Goal: Check status: Check status

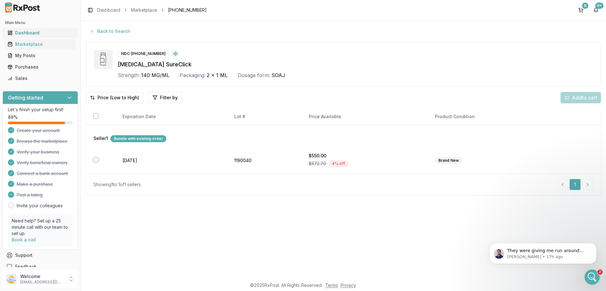
click at [21, 33] on div "Dashboard" at bounding box center [40, 33] width 65 height 6
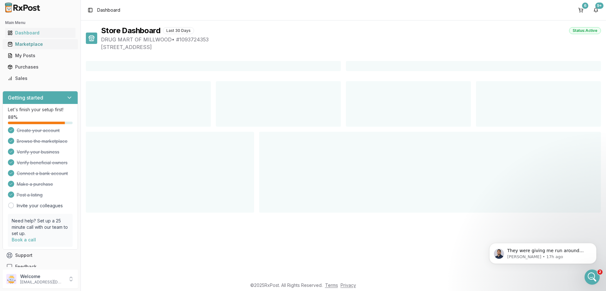
click at [24, 47] on div "Marketplace" at bounding box center [40, 44] width 65 height 6
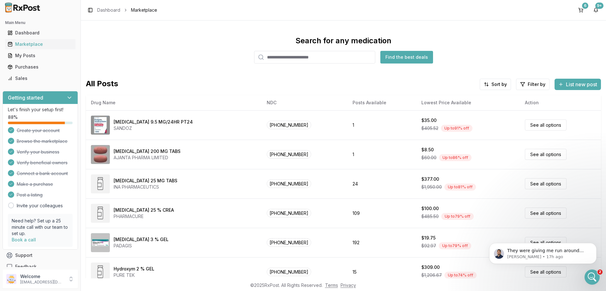
click at [282, 58] on input "search" at bounding box center [314, 57] width 121 height 13
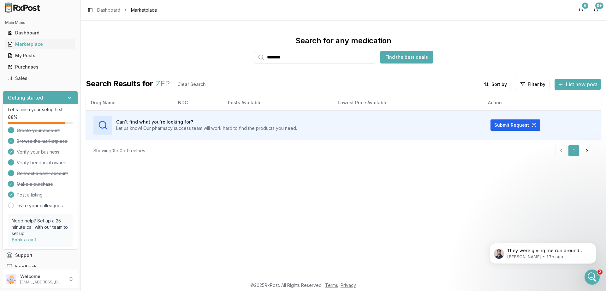
type input "********"
click at [400, 57] on button "Find the best deals" at bounding box center [406, 57] width 53 height 13
click at [29, 67] on div "Purchases" at bounding box center [40, 67] width 65 height 6
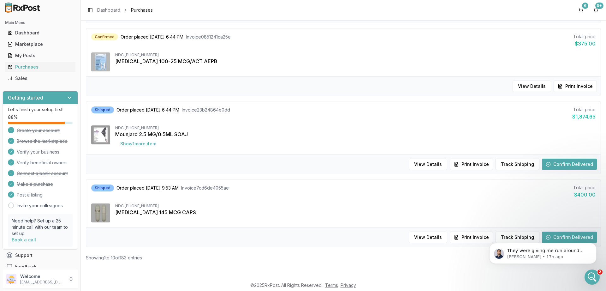
scroll to position [579, 0]
click at [131, 145] on button "Show 1 more item" at bounding box center [138, 143] width 46 height 11
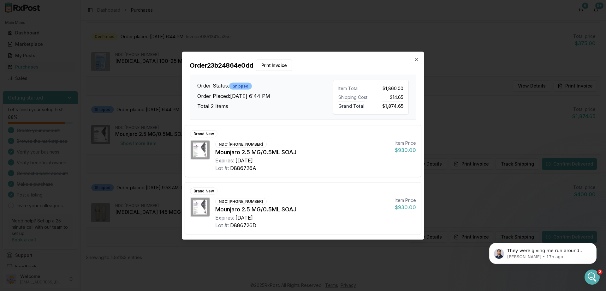
click at [417, 57] on div "Order 23b24864e0dd Print Invoice Order Status: Shipped Order Placed: [DATE] 6:4…" at bounding box center [303, 86] width 242 height 68
click at [416, 58] on icon "button" at bounding box center [416, 59] width 5 height 5
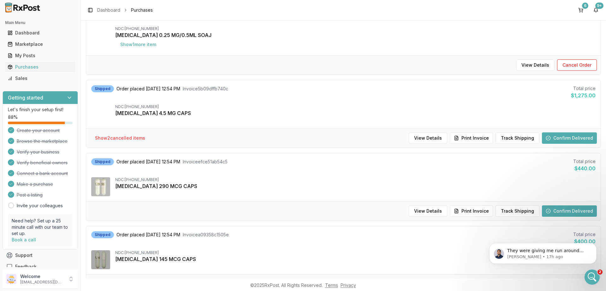
scroll to position [0, 0]
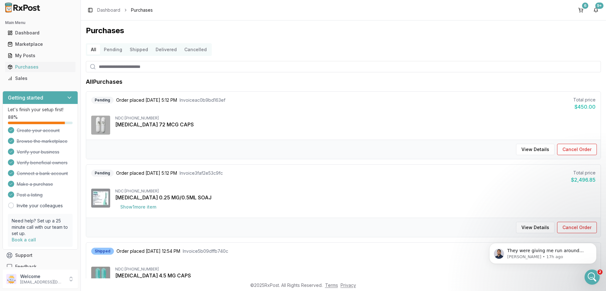
drag, startPoint x: 115, startPoint y: 49, endPoint x: 121, endPoint y: 63, distance: 15.8
click at [115, 49] on button "Pending" at bounding box center [113, 50] width 26 height 10
click at [194, 51] on button "Cancelled" at bounding box center [196, 50] width 30 height 10
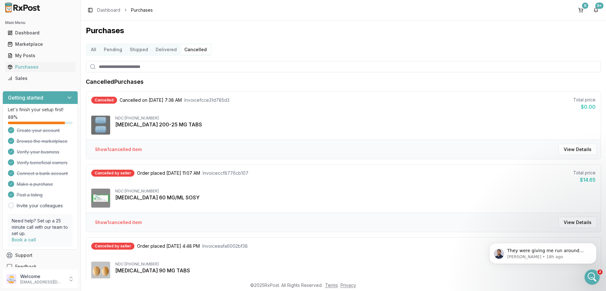
click at [109, 51] on button "Pending" at bounding box center [113, 50] width 26 height 10
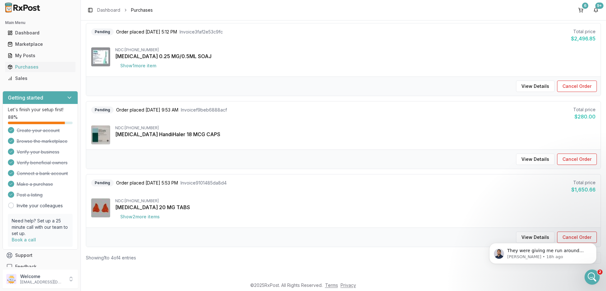
scroll to position [141, 0]
click at [124, 63] on button "Show 1 more item" at bounding box center [138, 65] width 46 height 11
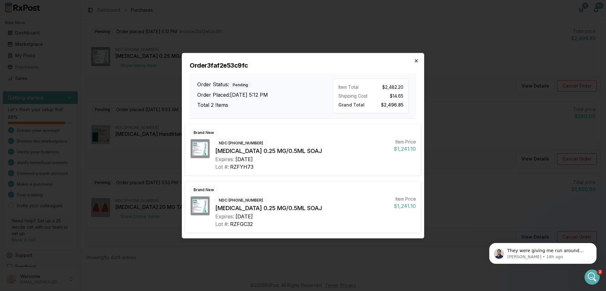
click at [415, 61] on icon "button" at bounding box center [416, 60] width 5 height 5
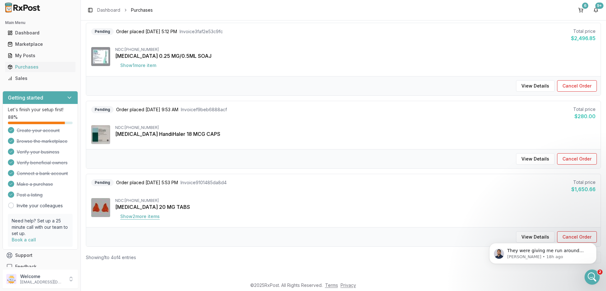
click at [143, 216] on button "Show 2 more item s" at bounding box center [140, 216] width 50 height 11
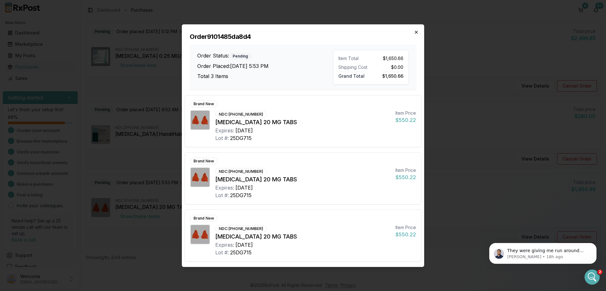
click at [417, 32] on icon "button" at bounding box center [416, 32] width 3 height 3
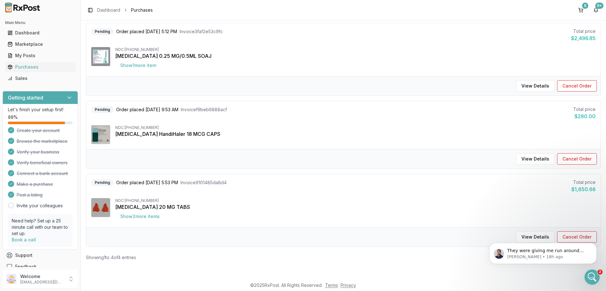
scroll to position [0, 0]
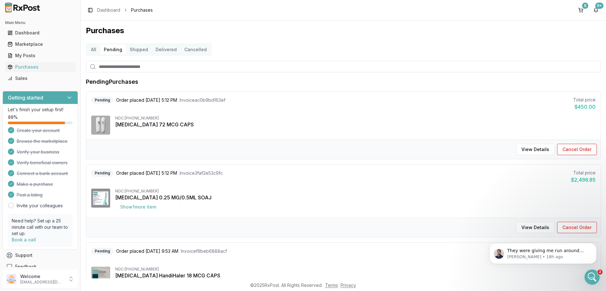
click at [136, 50] on button "Shipped" at bounding box center [139, 50] width 26 height 10
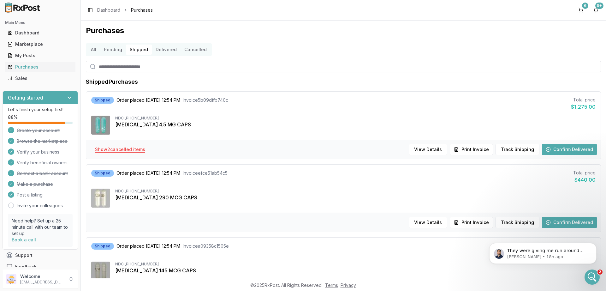
click at [116, 148] on button "Show 2 cancelled item s" at bounding box center [120, 149] width 60 height 11
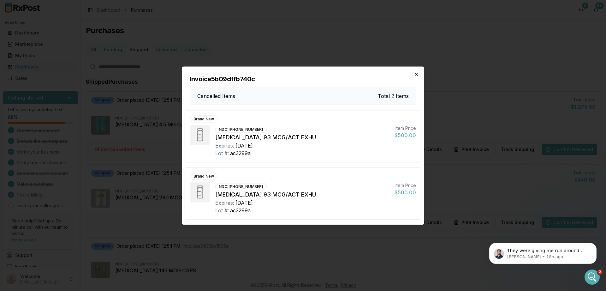
click at [418, 73] on icon "button" at bounding box center [416, 74] width 5 height 5
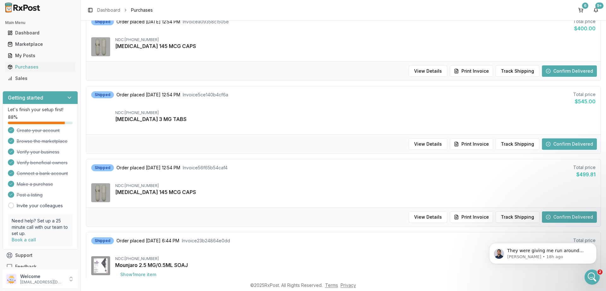
scroll to position [265, 0]
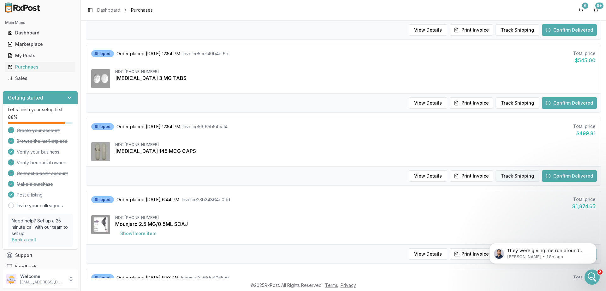
click at [519, 177] on button "Track Shipping" at bounding box center [518, 175] width 44 height 11
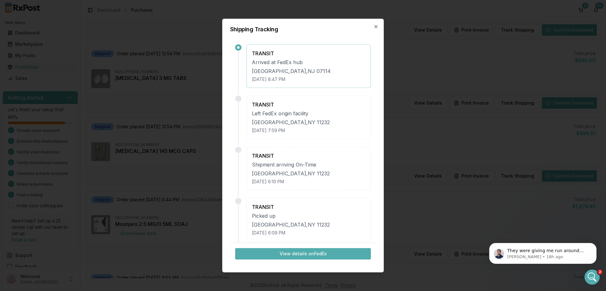
click at [326, 252] on button "View details on FedEx" at bounding box center [303, 253] width 136 height 11
click at [376, 25] on icon "button" at bounding box center [376, 26] width 5 height 5
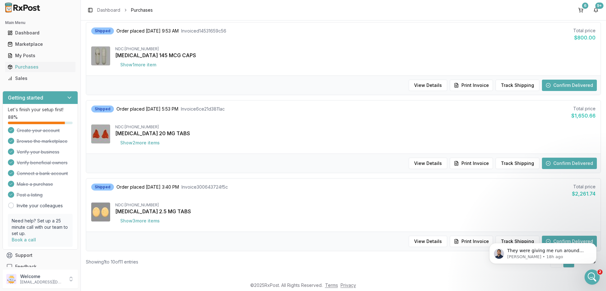
scroll to position [589, 0]
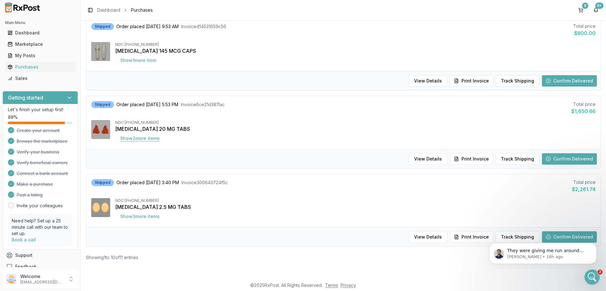
click at [138, 141] on button "Show 2 more item s" at bounding box center [140, 138] width 50 height 11
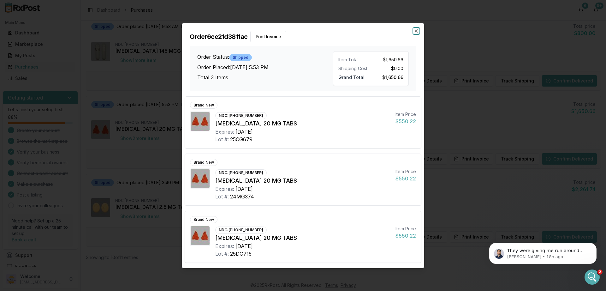
click at [418, 32] on icon "button" at bounding box center [416, 30] width 5 height 5
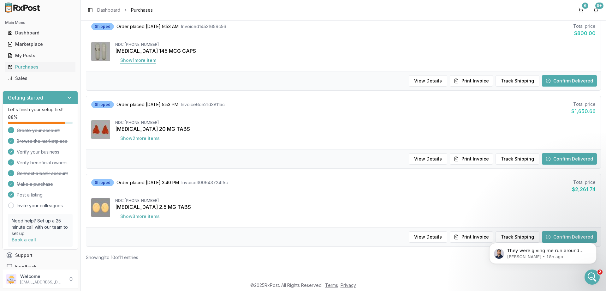
click at [142, 60] on button "Show 1 more item" at bounding box center [138, 60] width 46 height 11
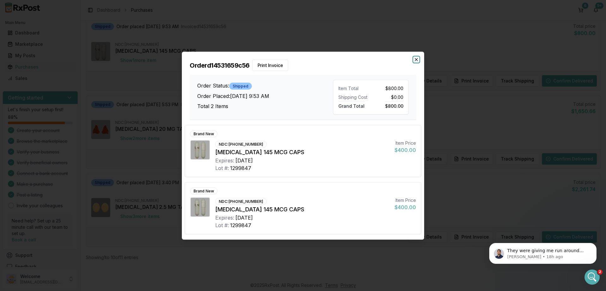
click at [416, 59] on icon "button" at bounding box center [416, 59] width 3 height 3
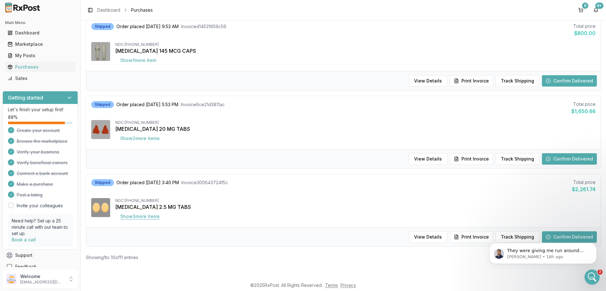
click at [136, 216] on button "Show 3 more item s" at bounding box center [140, 216] width 50 height 11
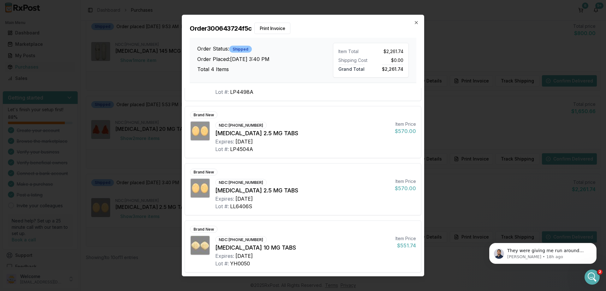
scroll to position [40, 0]
click at [415, 24] on icon "button" at bounding box center [416, 22] width 5 height 5
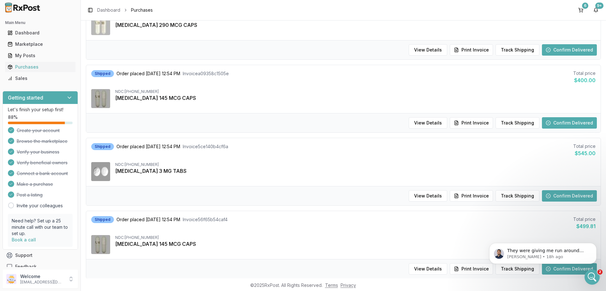
scroll to position [0, 0]
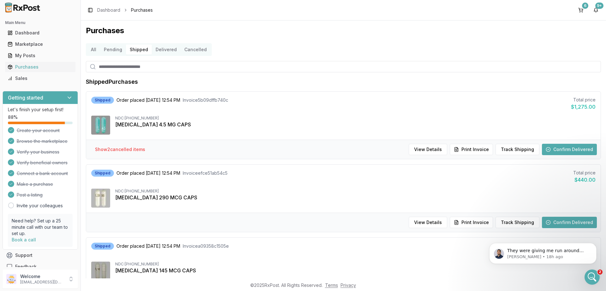
click at [107, 48] on button "Pending" at bounding box center [113, 50] width 26 height 10
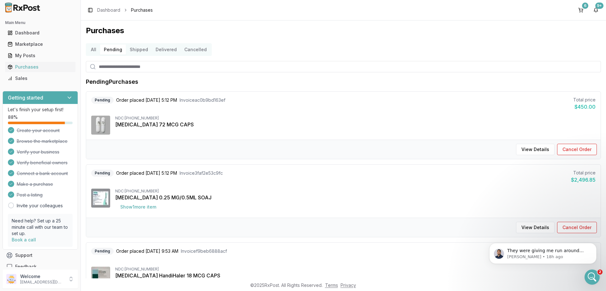
click at [168, 48] on button "Delivered" at bounding box center [166, 50] width 29 height 10
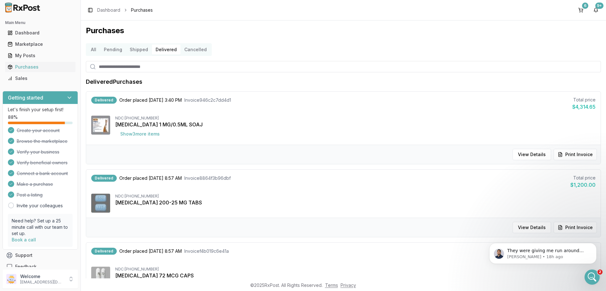
click at [188, 47] on button "Cancelled" at bounding box center [196, 50] width 30 height 10
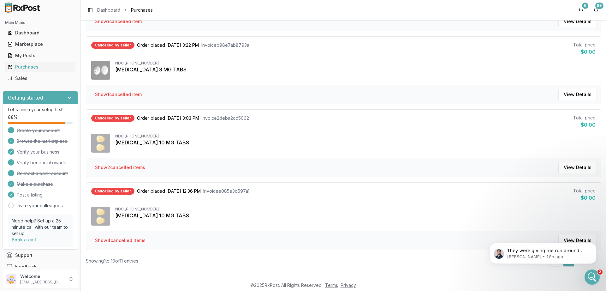
scroll to position [569, 0]
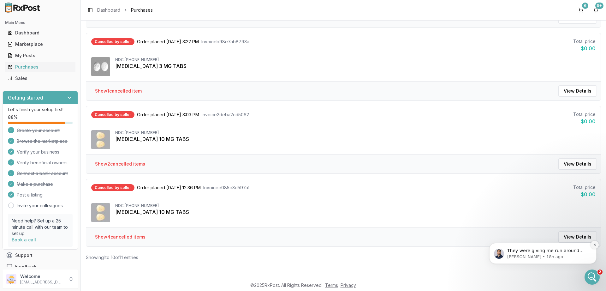
click at [594, 244] on icon "Dismiss notification" at bounding box center [595, 244] width 2 height 2
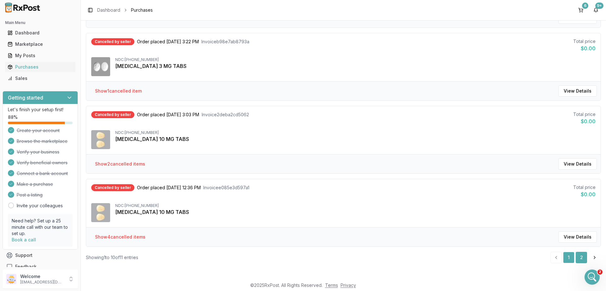
click at [577, 257] on link "2" at bounding box center [581, 257] width 11 height 11
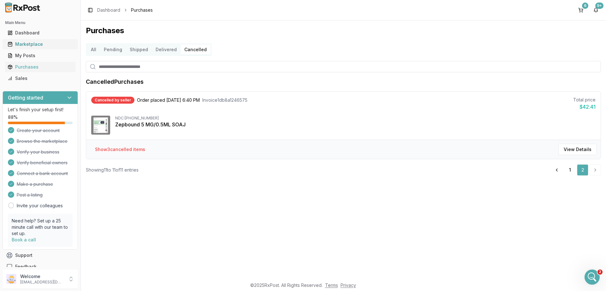
click at [24, 45] on div "Marketplace" at bounding box center [40, 44] width 65 height 6
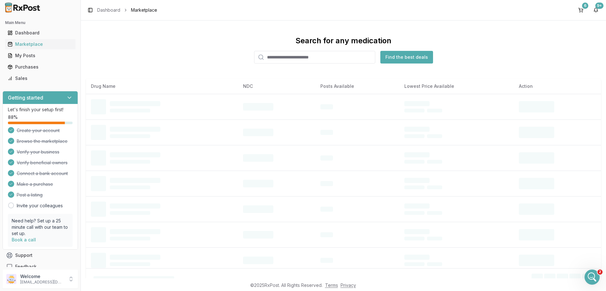
click at [277, 55] on input "search" at bounding box center [314, 57] width 121 height 13
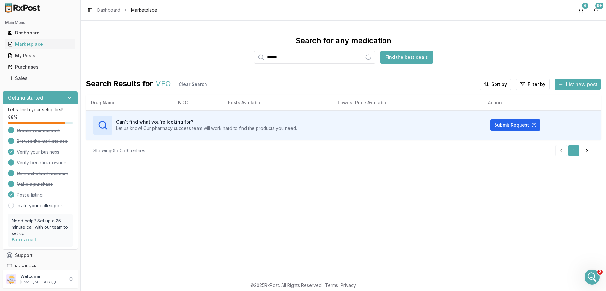
type input "******"
